Goal: Check status: Check status

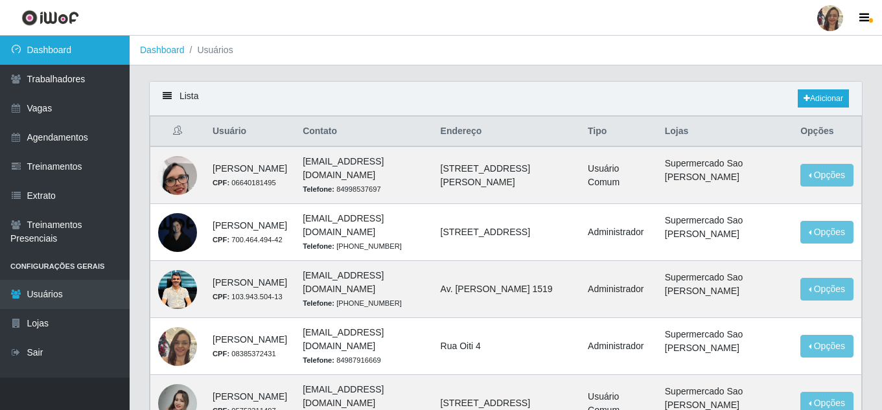
click at [66, 57] on link "Dashboard" at bounding box center [65, 50] width 130 height 29
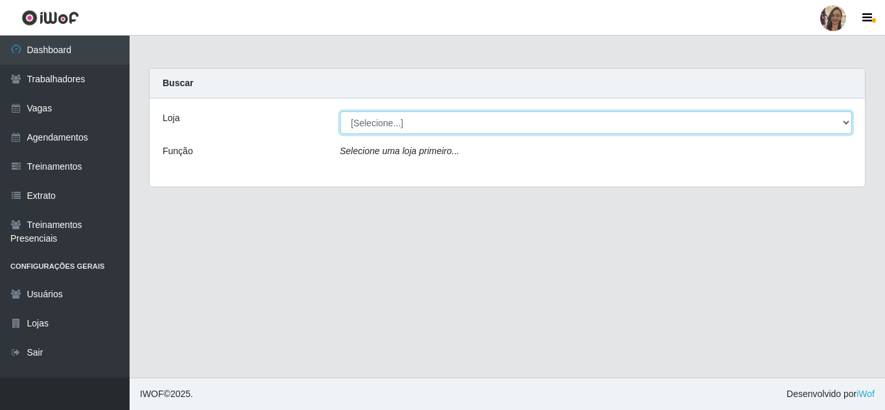
click at [382, 124] on select "[Selecione...] Supermercado Sao Francisco - Amarante" at bounding box center [596, 122] width 512 height 23
select select "383"
click at [340, 111] on select "[Selecione...] Supermercado Sao Francisco - Amarante" at bounding box center [596, 122] width 512 height 23
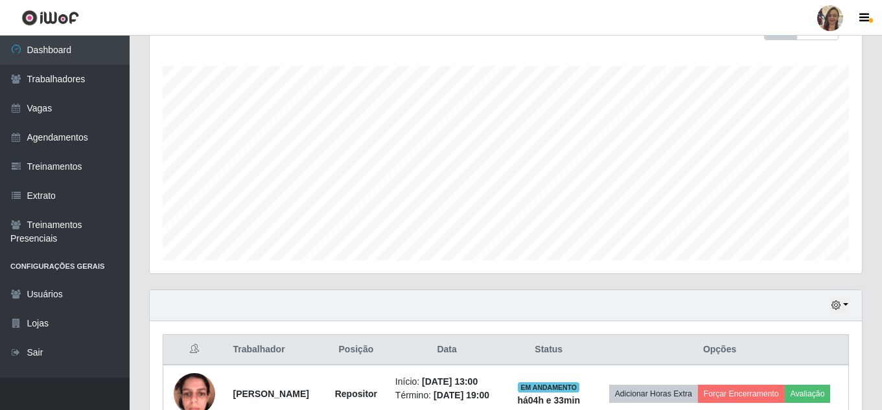
scroll to position [287, 0]
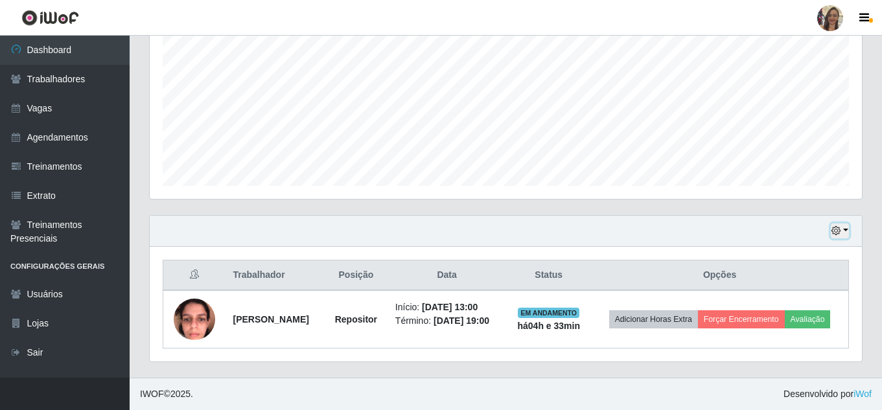
click at [846, 223] on button "button" at bounding box center [839, 230] width 18 height 15
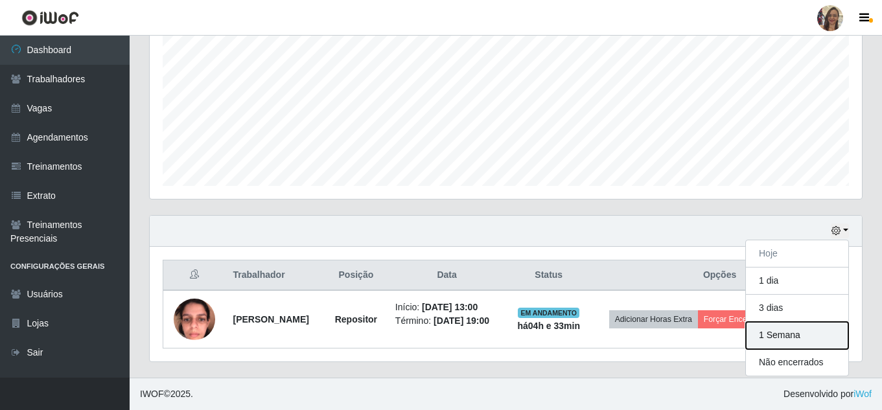
click at [766, 324] on button "1 Semana" at bounding box center [797, 335] width 102 height 27
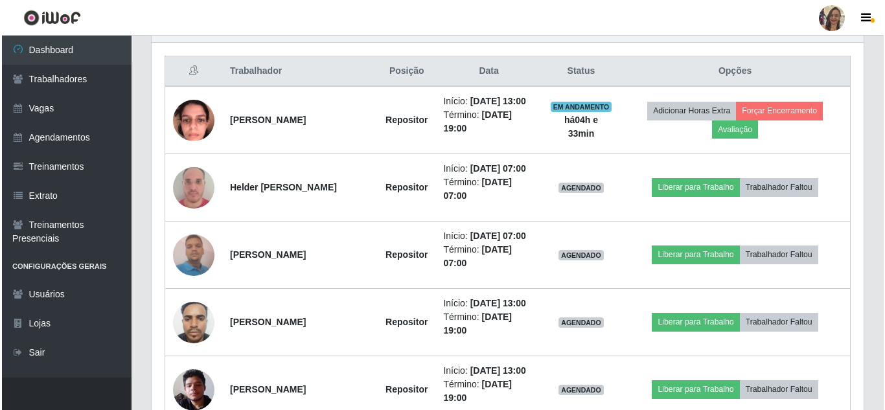
scroll to position [546, 0]
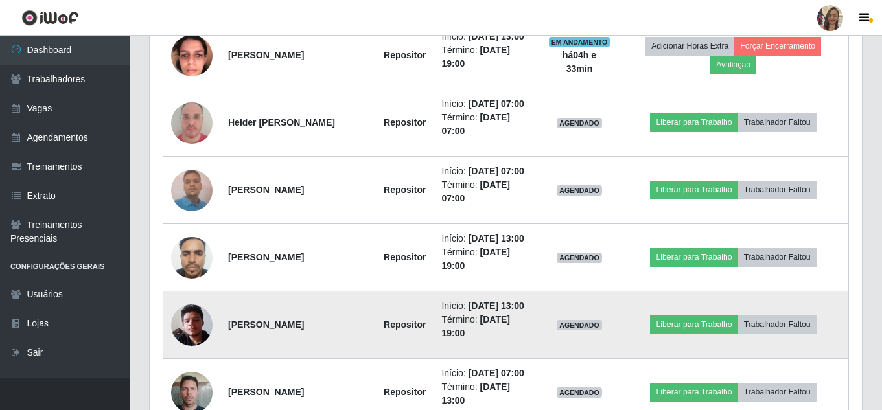
click at [194, 332] on img at bounding box center [191, 324] width 41 height 55
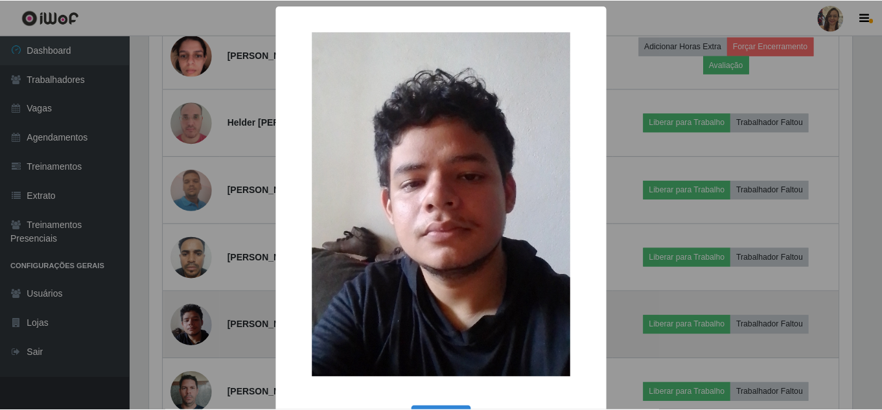
scroll to position [269, 705]
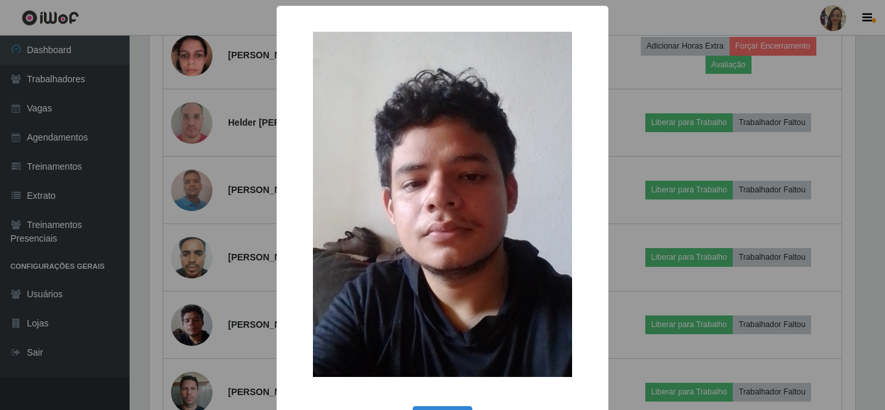
click at [222, 313] on div "× OK Cancel" at bounding box center [442, 205] width 885 height 410
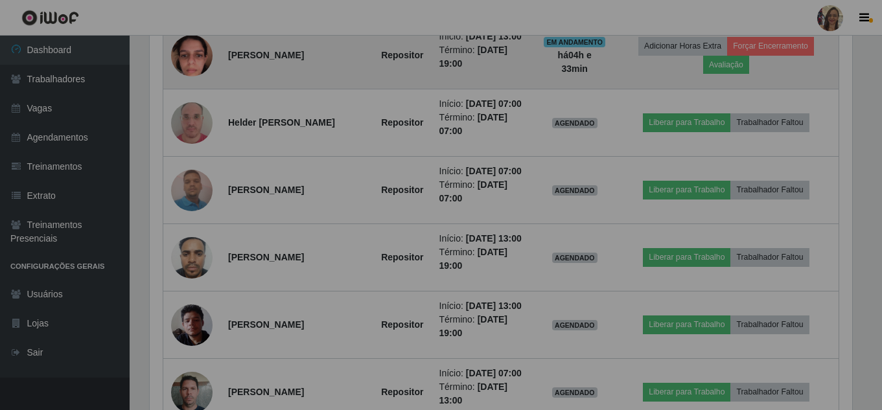
scroll to position [269, 712]
